Goal: Information Seeking & Learning: Learn about a topic

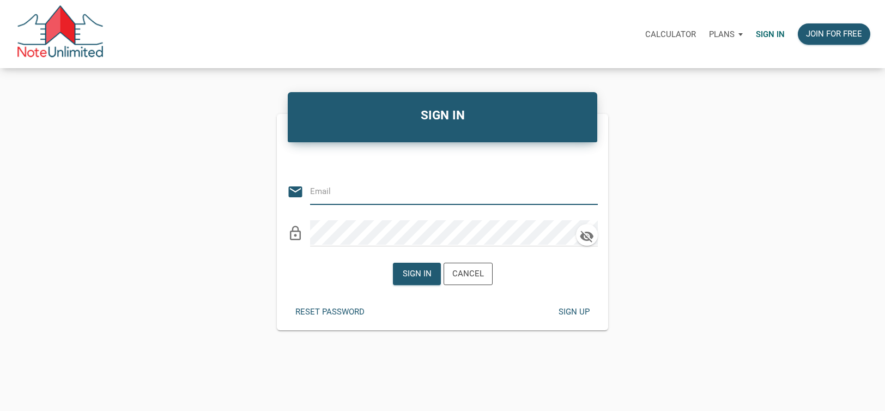
click at [367, 189] on input "email" at bounding box center [445, 191] width 271 height 25
type input "lindsay@evolutionprop.com"
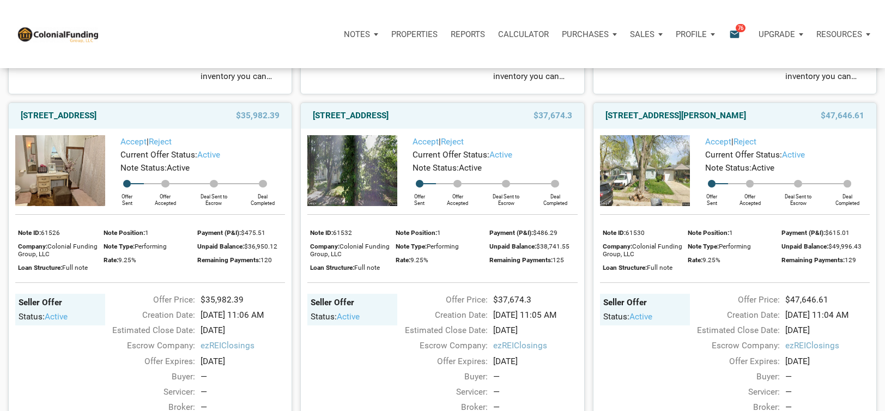
scroll to position [436, 0]
click at [370, 34] on p "Purchases" at bounding box center [357, 34] width 26 height 10
click at [406, 34] on p "Properties" at bounding box center [414, 34] width 46 height 10
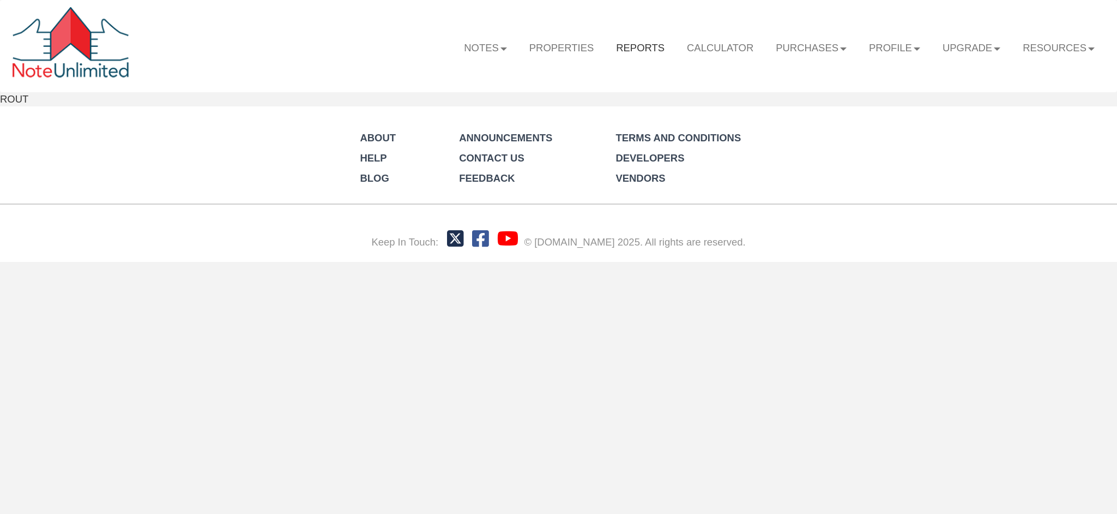
click at [555, 48] on div "Menu Notes Dashboard Transactions Properties Reports Calculator Purchases" at bounding box center [558, 131] width 1117 height 262
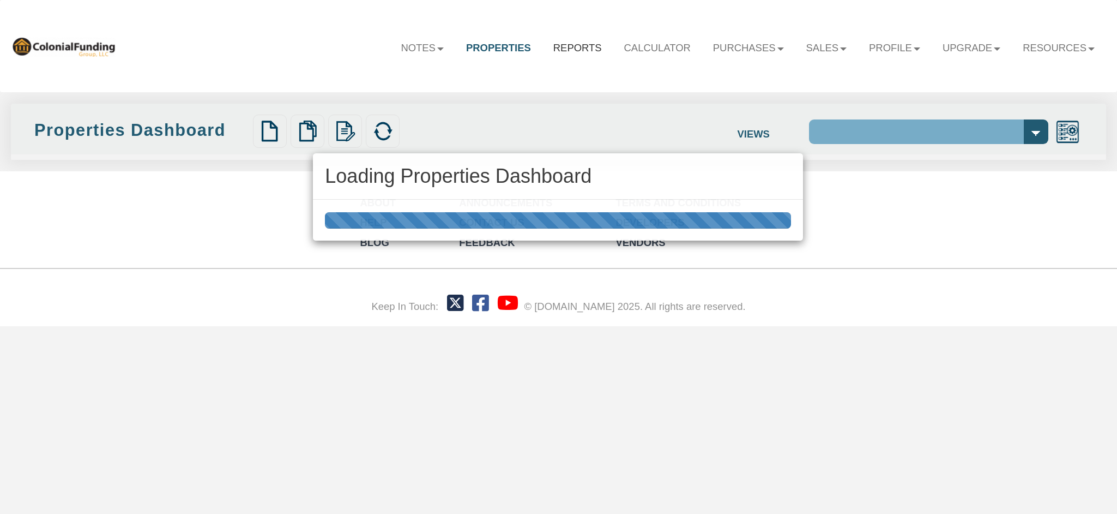
select select "138"
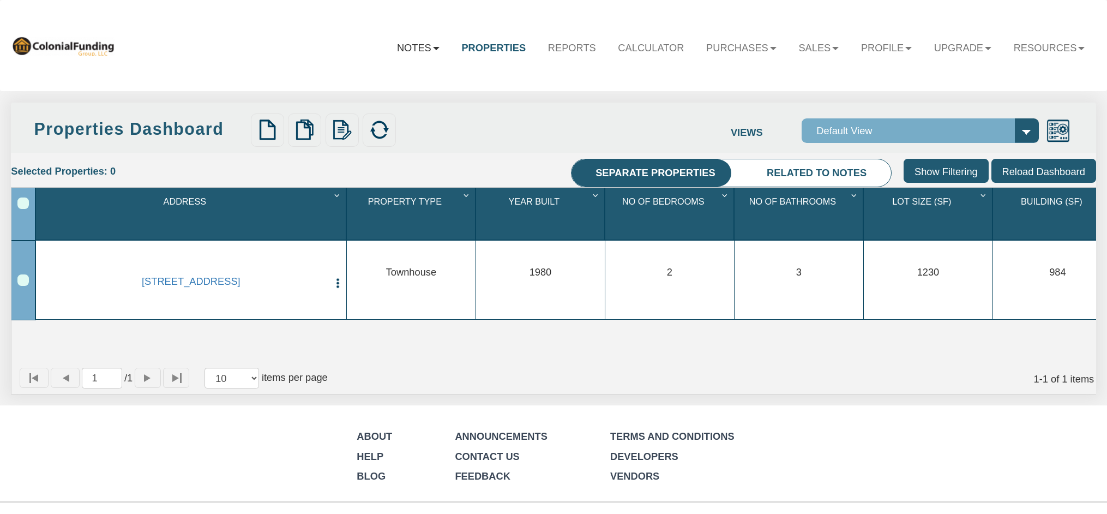
click at [394, 51] on link "Notes" at bounding box center [418, 47] width 65 height 33
click at [372, 75] on link "Dashboard" at bounding box center [386, 78] width 129 height 19
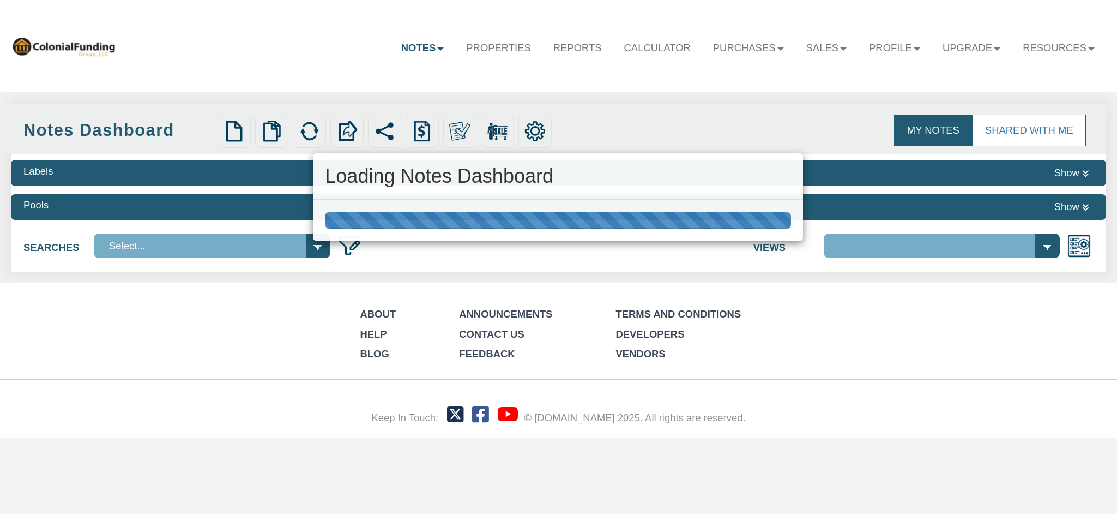
select select "316"
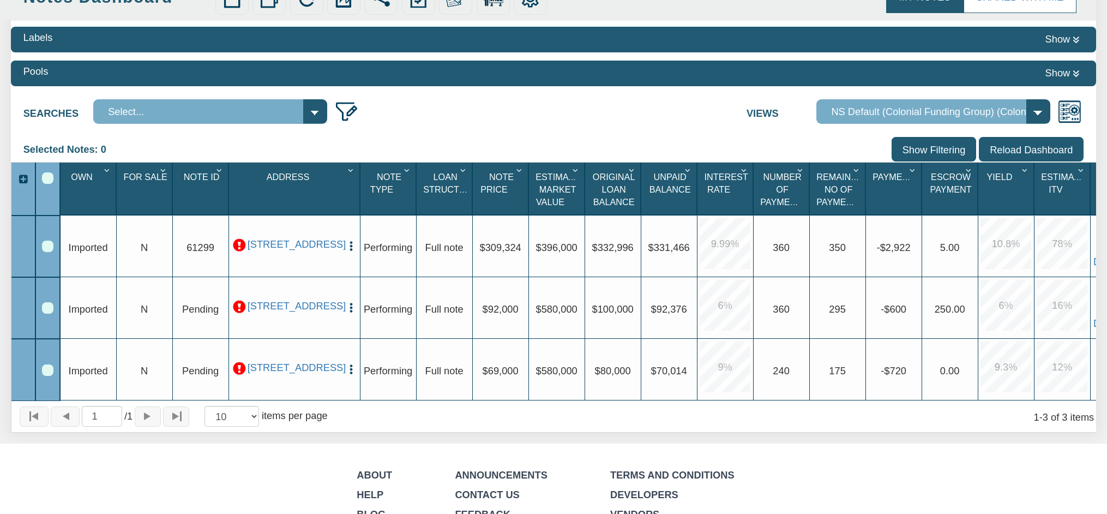
scroll to position [136, 0]
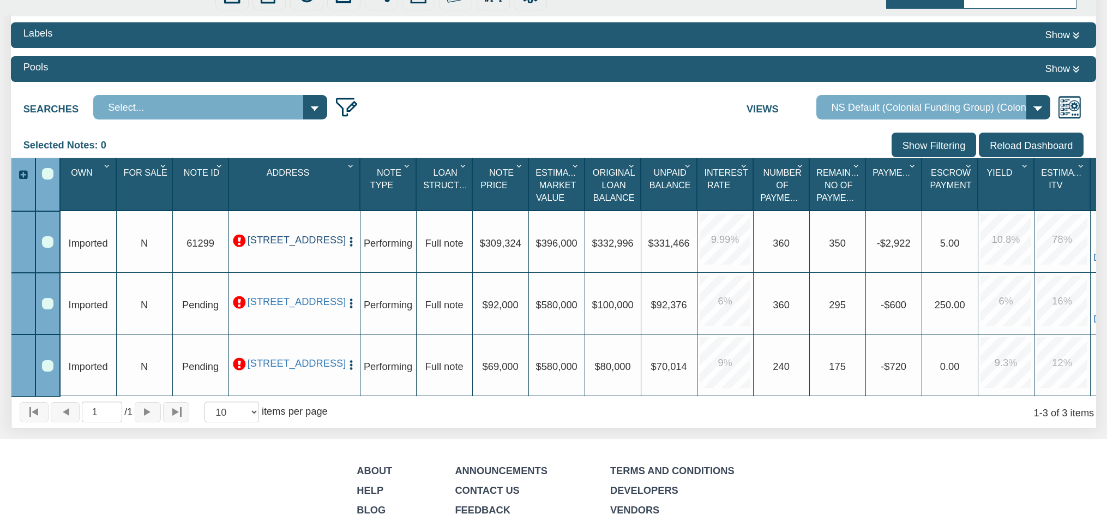
click at [283, 241] on link "[STREET_ADDRESS]" at bounding box center [294, 240] width 94 height 12
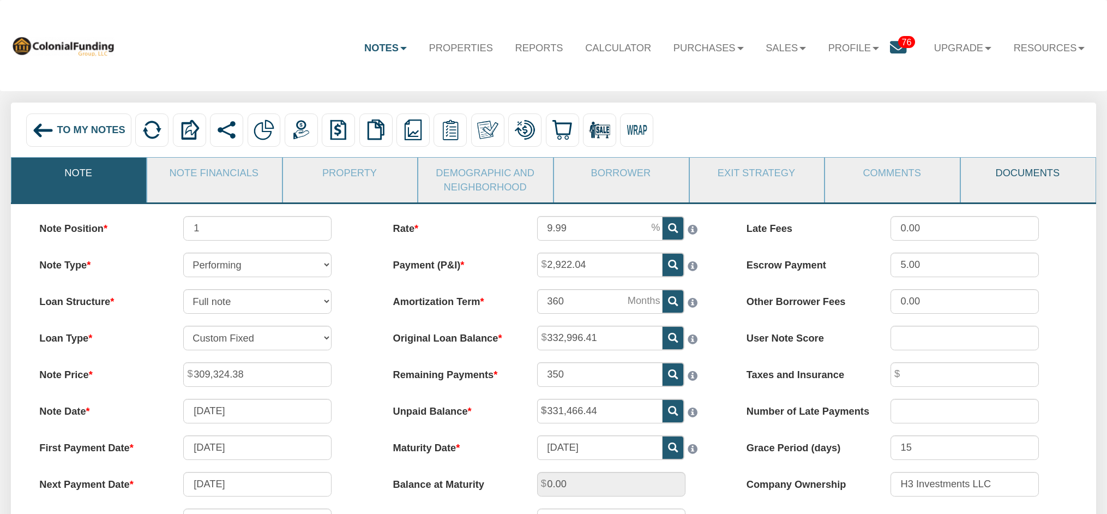
click at [1029, 166] on link "Documents" at bounding box center [1028, 173] width 134 height 31
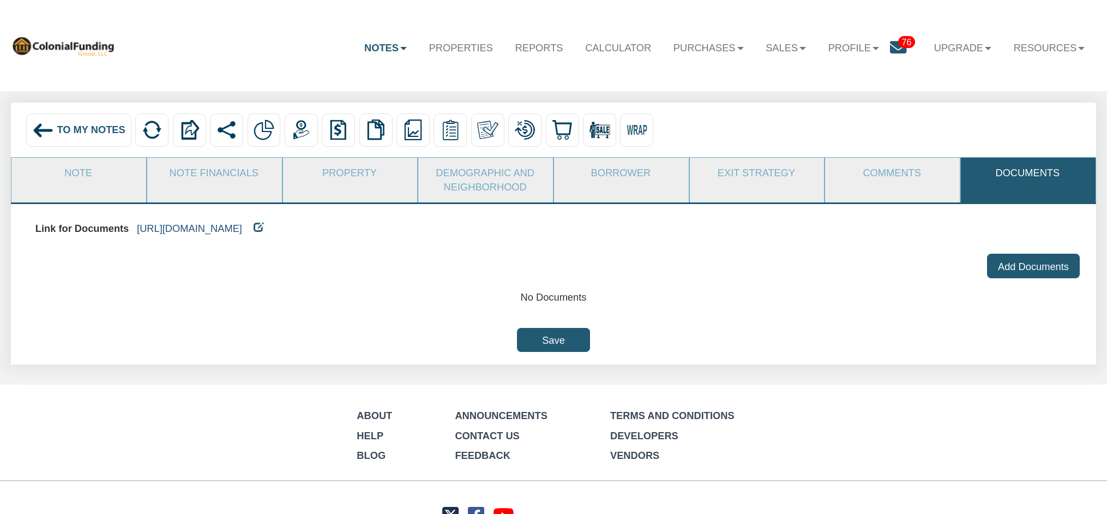
click at [192, 228] on link "[URL][DOMAIN_NAME]" at bounding box center [189, 227] width 105 height 11
click at [80, 177] on link "Note" at bounding box center [78, 173] width 134 height 31
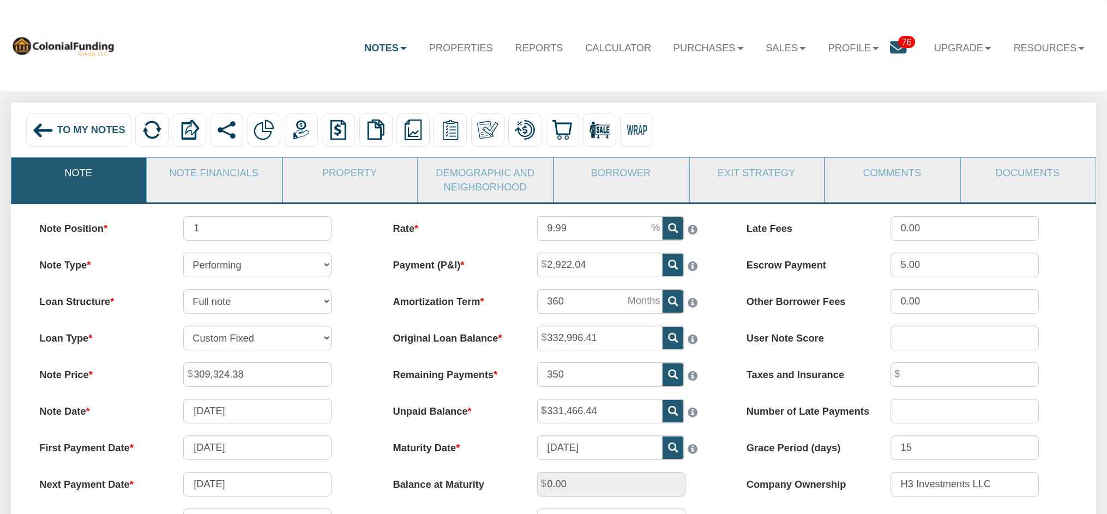
click at [363, 51] on link "Notes" at bounding box center [385, 47] width 65 height 33
click at [324, 78] on link "Dashboard" at bounding box center [353, 78] width 129 height 19
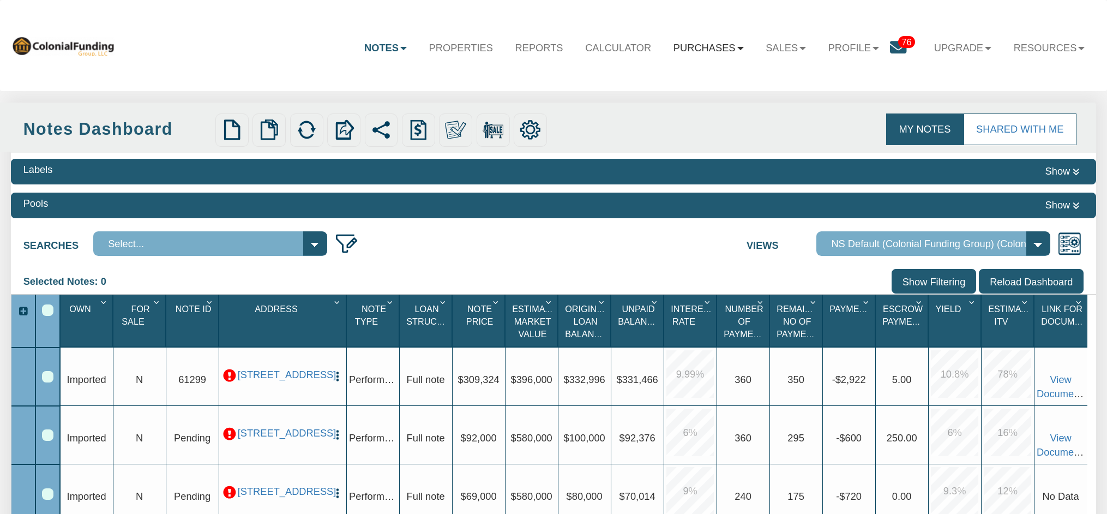
click at [681, 53] on link "Purchases" at bounding box center [708, 47] width 92 height 33
click at [680, 76] on link "Offers" at bounding box center [689, 78] width 129 height 19
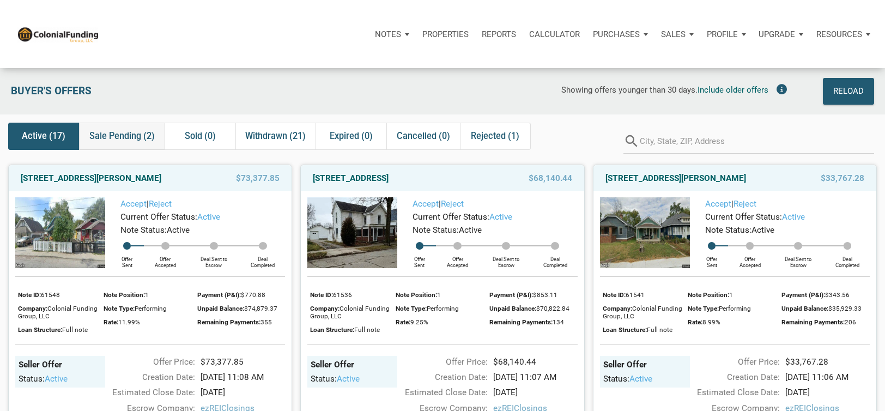
click at [137, 141] on span "Sale Pending (2)" at bounding box center [121, 136] width 65 height 13
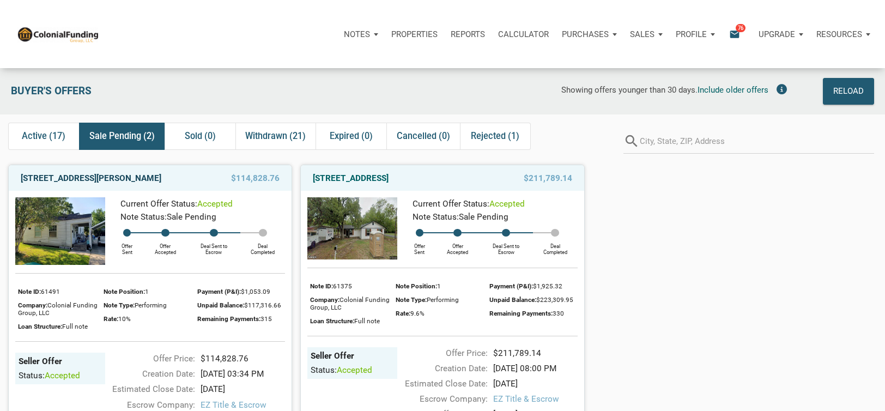
click at [44, 178] on link "111 Denham, Pasadena, TX, 77506" at bounding box center [91, 178] width 141 height 13
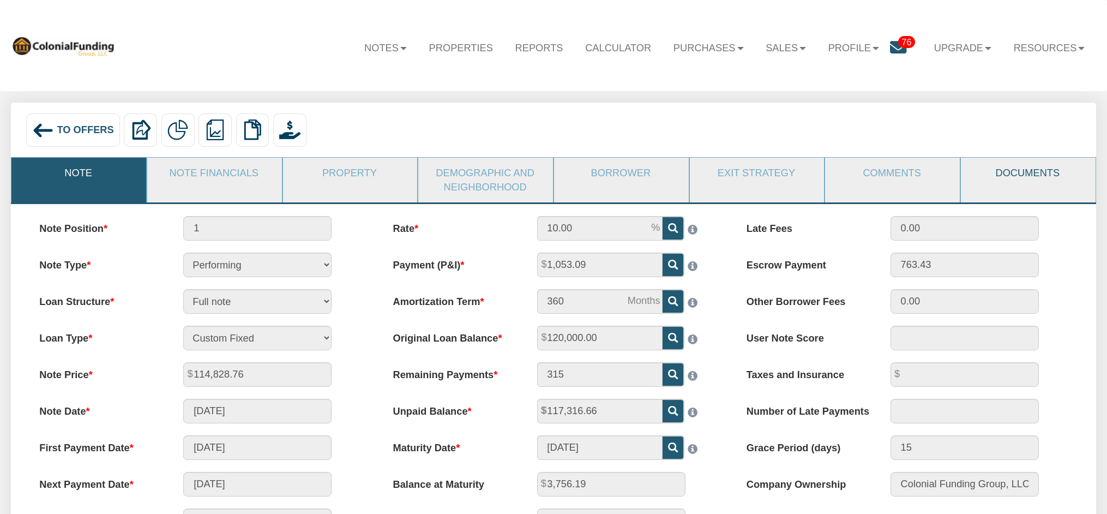
click at [1026, 174] on link "Documents" at bounding box center [1028, 173] width 134 height 31
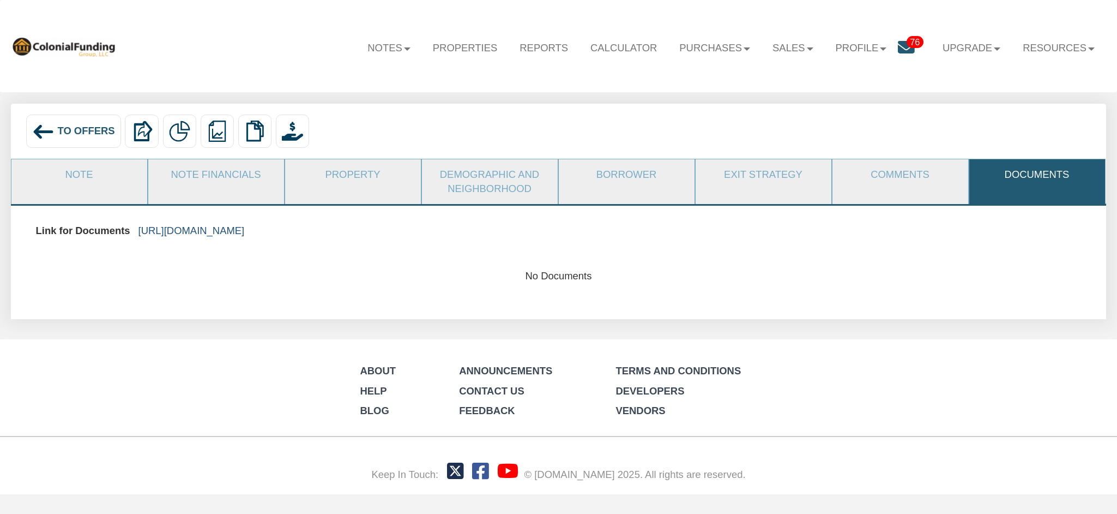
click at [245, 227] on link "https://colonialfundinggroup.sharepoint.com/:f:/s/operationsteam/EtL2Ee9b7qZBqY…" at bounding box center [191, 230] width 106 height 11
click at [86, 176] on link "Note" at bounding box center [78, 174] width 135 height 31
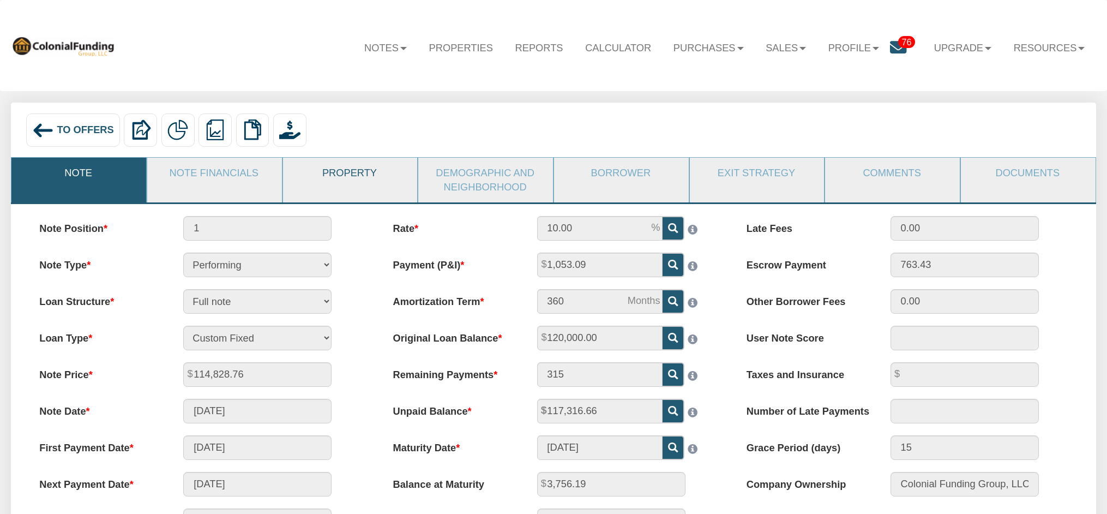
click at [371, 171] on link "Property" at bounding box center [350, 173] width 134 height 31
